Goal: Task Accomplishment & Management: Use online tool/utility

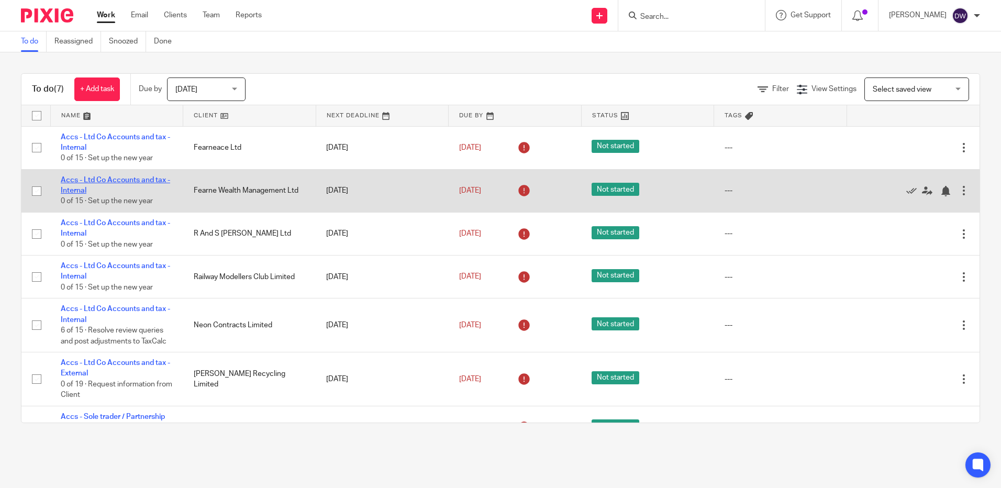
click at [107, 178] on link "Accs - Ltd Co Accounts and tax - Internal" at bounding box center [115, 185] width 109 height 18
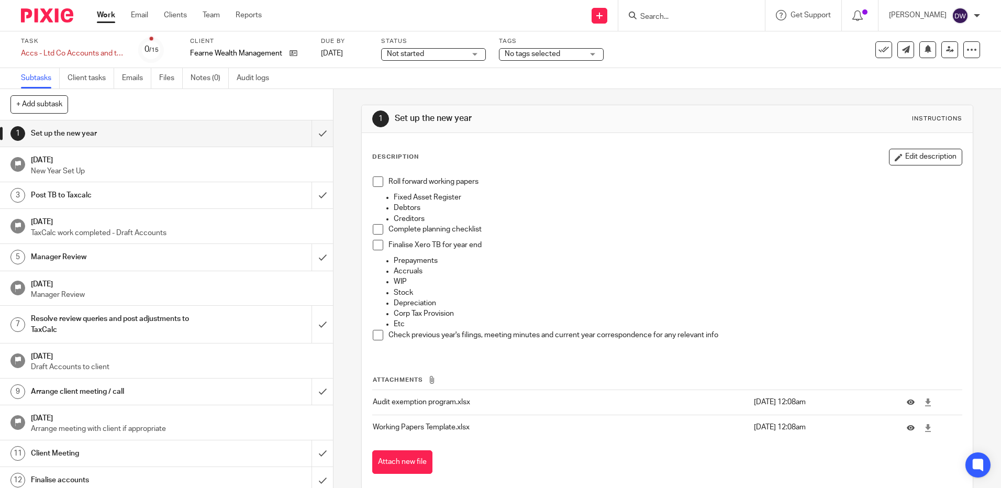
click at [373, 182] on span at bounding box center [378, 181] width 10 height 10
click at [377, 231] on span at bounding box center [378, 229] width 10 height 10
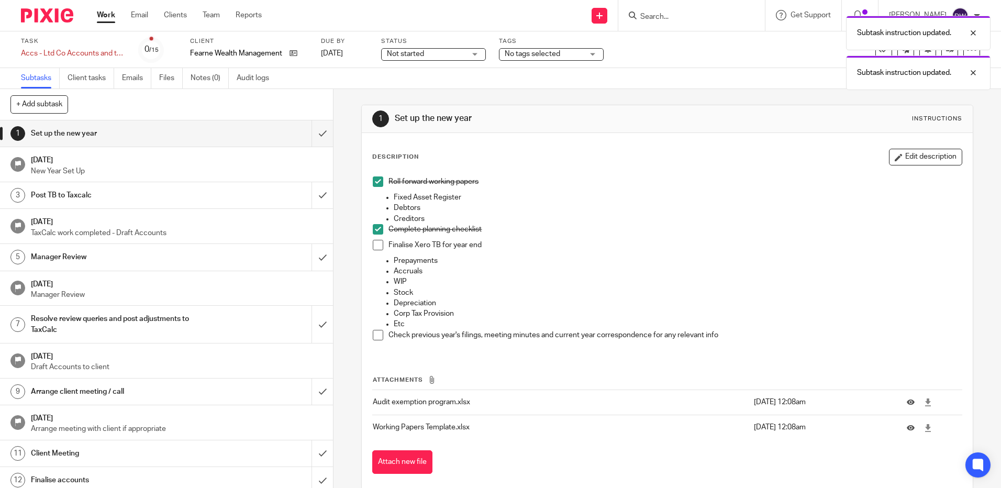
click at [373, 244] on span at bounding box center [378, 245] width 10 height 10
click at [373, 340] on span at bounding box center [378, 335] width 10 height 10
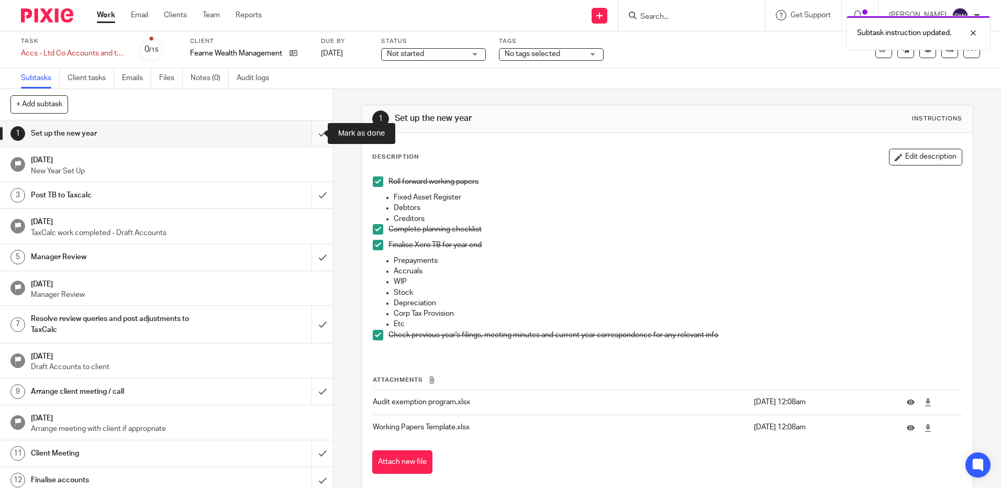
click at [315, 133] on input "submit" at bounding box center [166, 133] width 333 height 26
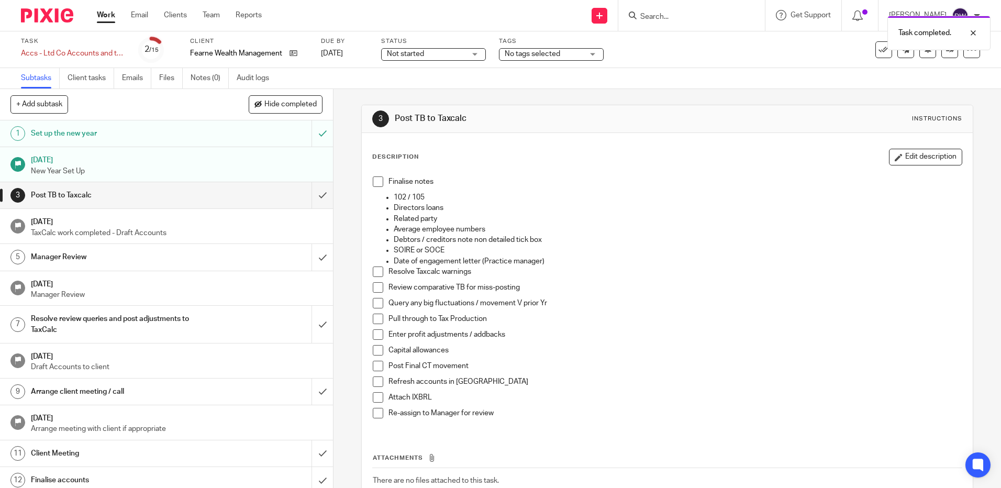
click at [970, 11] on div "Task completed." at bounding box center [745, 30] width 490 height 40
click at [975, 30] on div at bounding box center [965, 33] width 28 height 13
click at [975, 15] on div at bounding box center [976, 16] width 6 height 6
click at [938, 71] on span "Logout" at bounding box center [931, 72] width 24 height 7
